Goal: Task Accomplishment & Management: Manage account settings

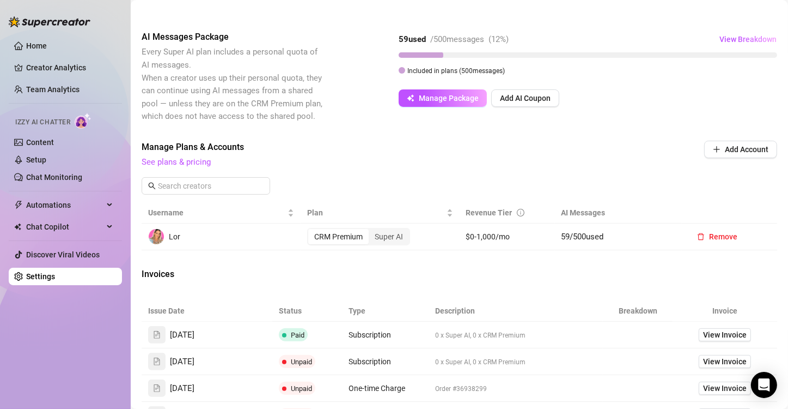
scroll to position [163, 0]
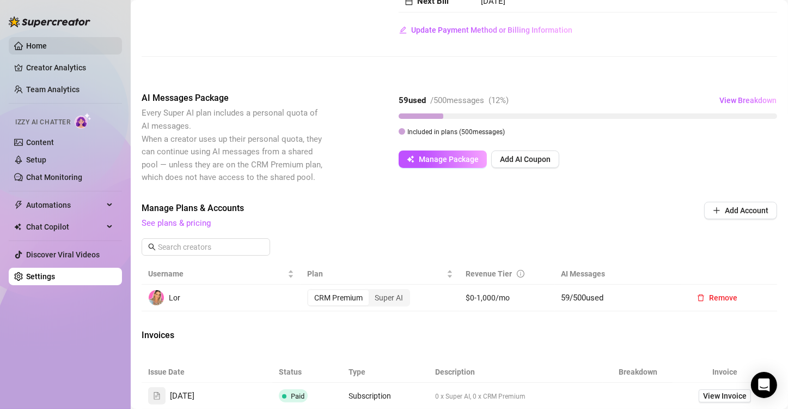
click at [26, 44] on link "Home" at bounding box center [36, 45] width 21 height 9
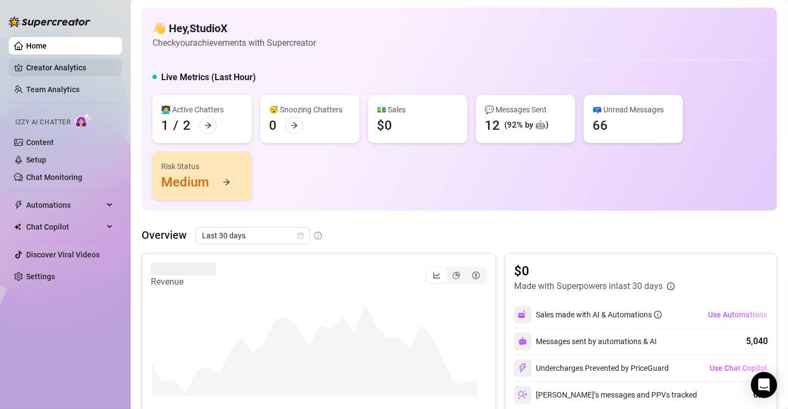
click at [73, 68] on link "Creator Analytics" at bounding box center [69, 67] width 87 height 17
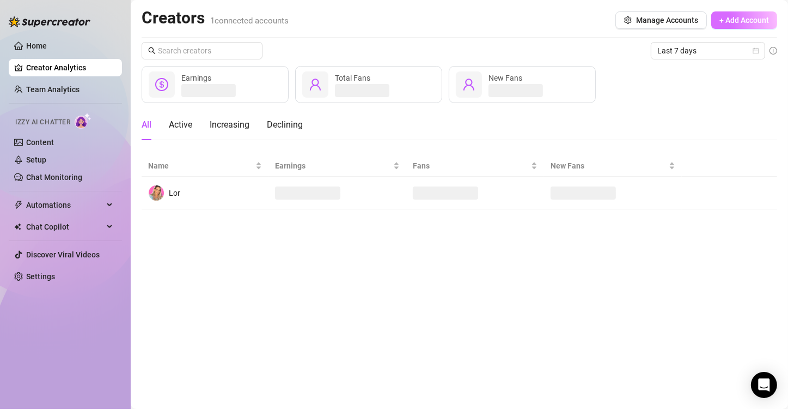
click at [756, 17] on span "+ Add Account" at bounding box center [745, 20] width 50 height 9
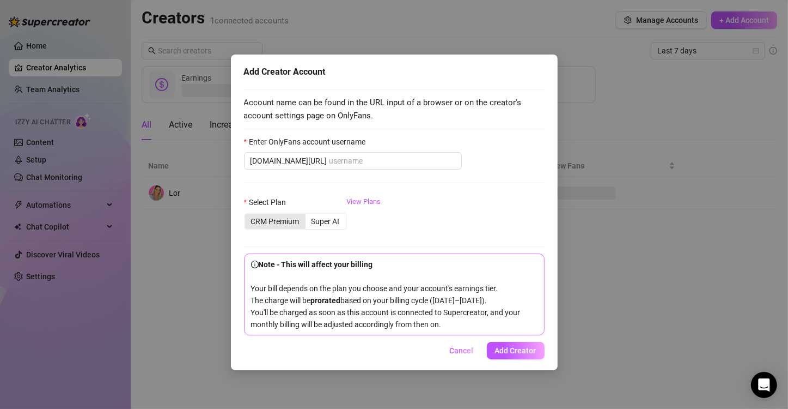
click at [269, 218] on div "CRM Premium" at bounding box center [275, 221] width 60 height 15
click at [248, 215] on input "CRM Premium" at bounding box center [248, 215] width 0 height 0
click at [370, 165] on input "Enter OnlyFans account username" at bounding box center [393, 161] width 126 height 12
type input "C"
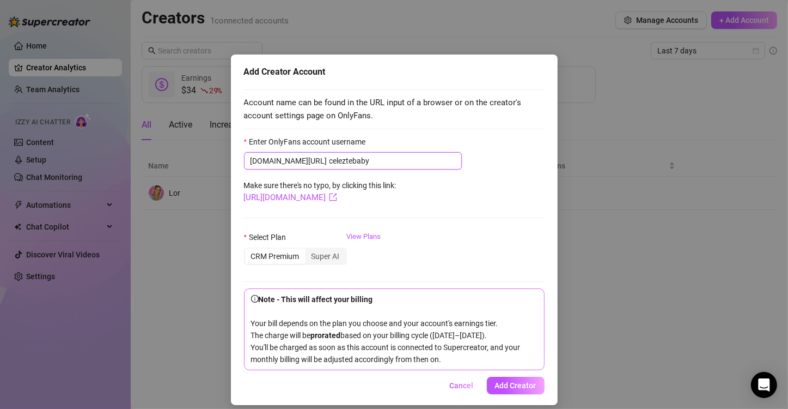
scroll to position [8, 0]
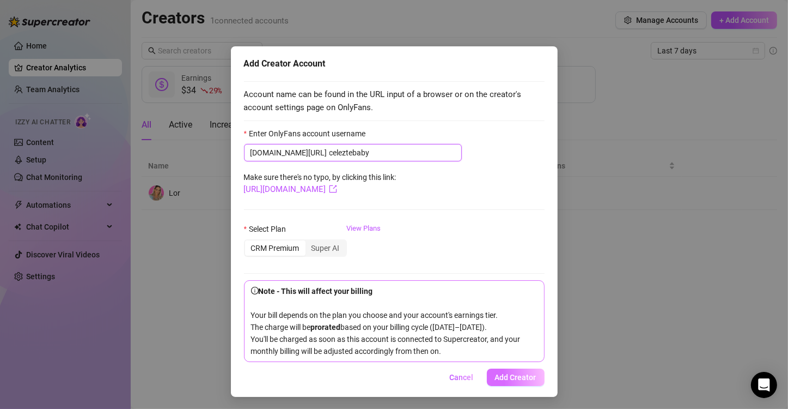
type input "celeztebaby"
click at [506, 379] on span "Add Creator" at bounding box center [515, 377] width 41 height 9
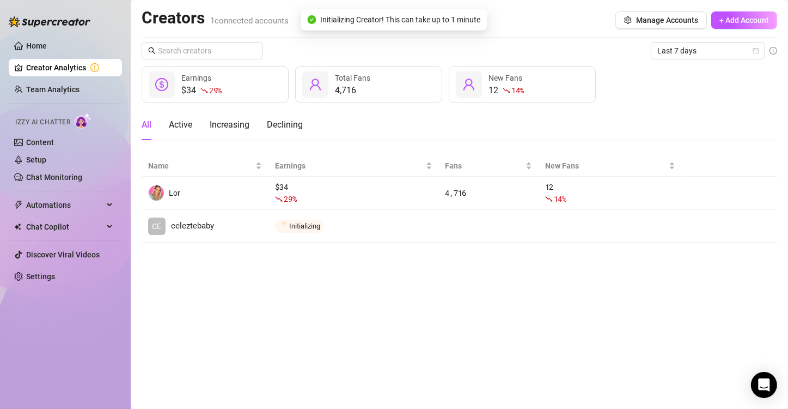
scroll to position [0, 0]
